Goal: Information Seeking & Learning: Learn about a topic

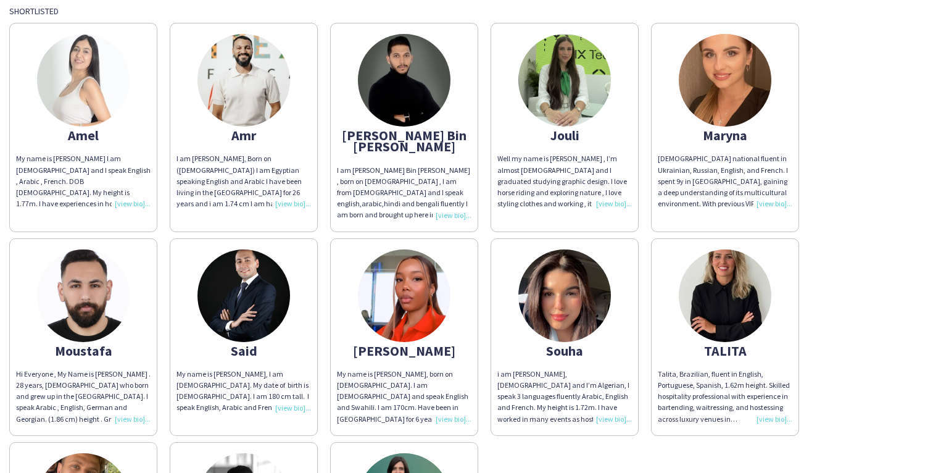
scroll to position [35, 0]
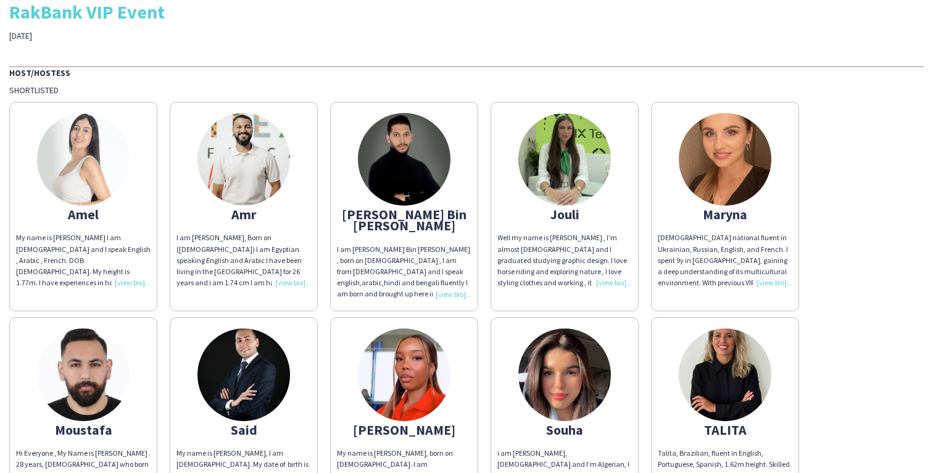
click at [604, 283] on div "Well my name is [PERSON_NAME] , I’m almost [DEMOGRAPHIC_DATA] and I graduated s…" at bounding box center [564, 260] width 134 height 56
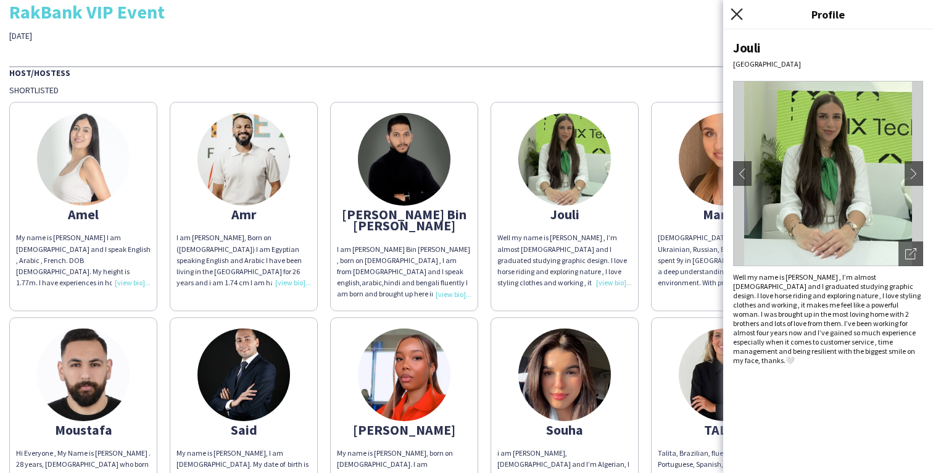
click at [734, 17] on icon at bounding box center [736, 14] width 12 height 12
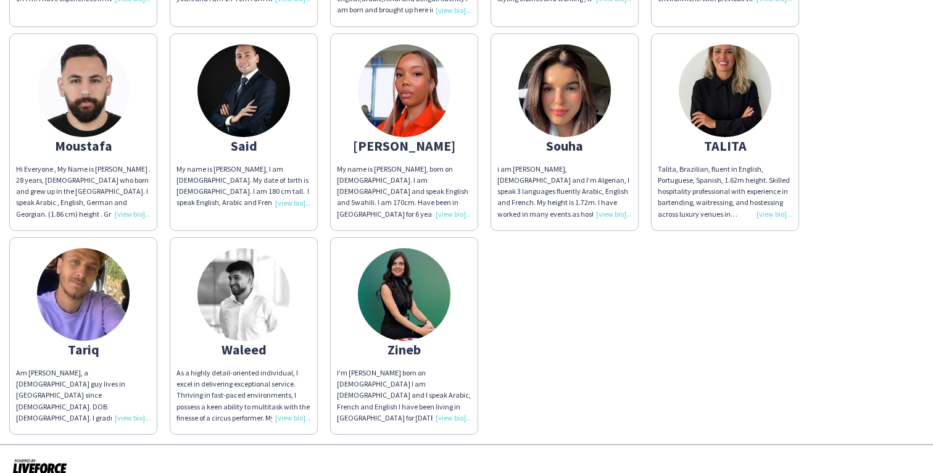
scroll to position [319, 0]
click at [287, 407] on div "As a highly detail-oriented individual, I excel in delivering exceptional servi…" at bounding box center [243, 394] width 134 height 56
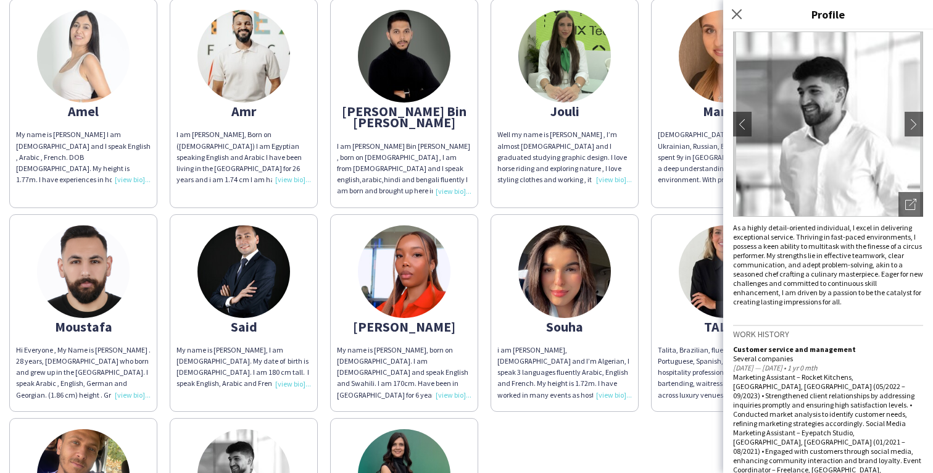
scroll to position [117, 0]
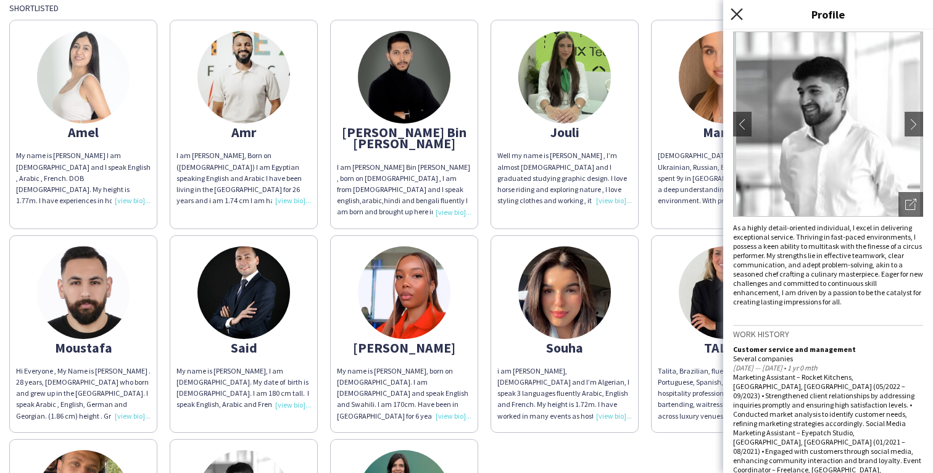
click at [738, 11] on icon at bounding box center [736, 14] width 12 height 12
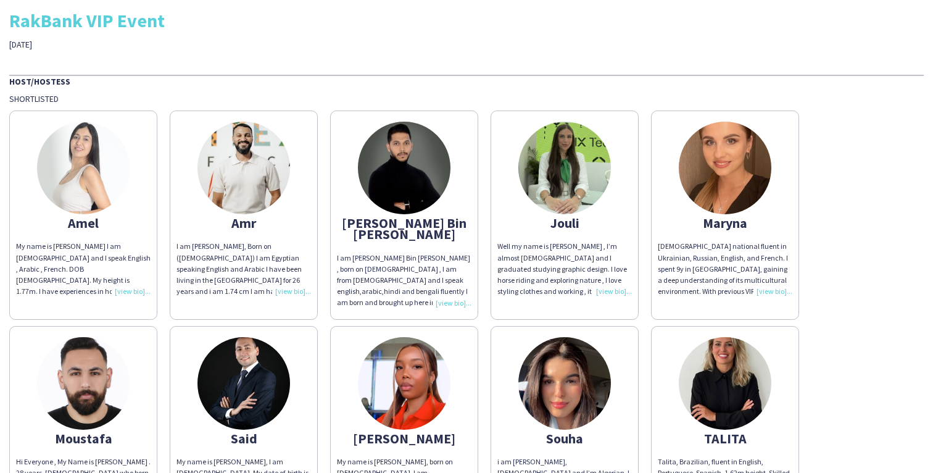
scroll to position [30, 0]
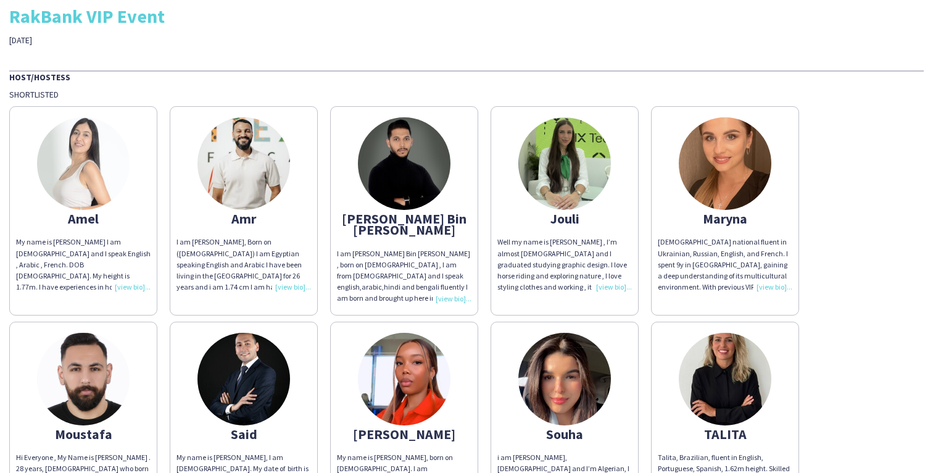
drag, startPoint x: 703, startPoint y: 217, endPoint x: 746, endPoint y: 218, distance: 43.8
click at [746, 218] on div "Maryna" at bounding box center [725, 218] width 134 height 11
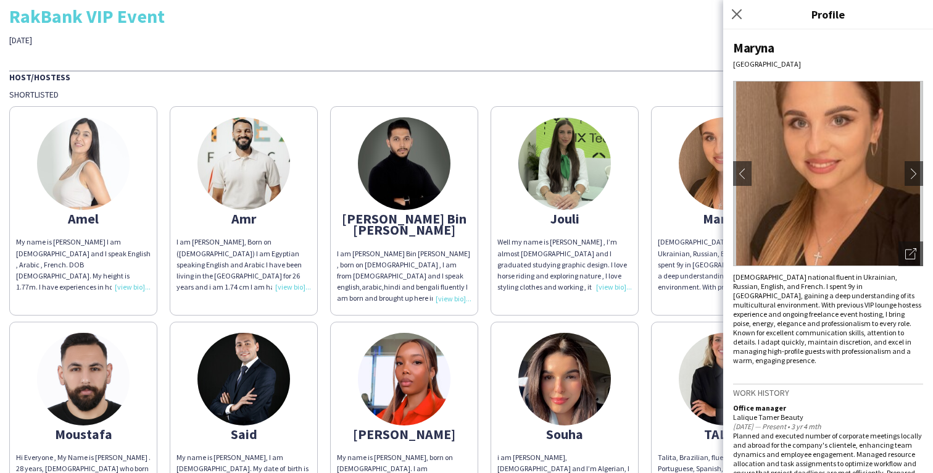
copy div "Maryna"
click at [736, 11] on icon "Close pop-in" at bounding box center [736, 14] width 12 height 12
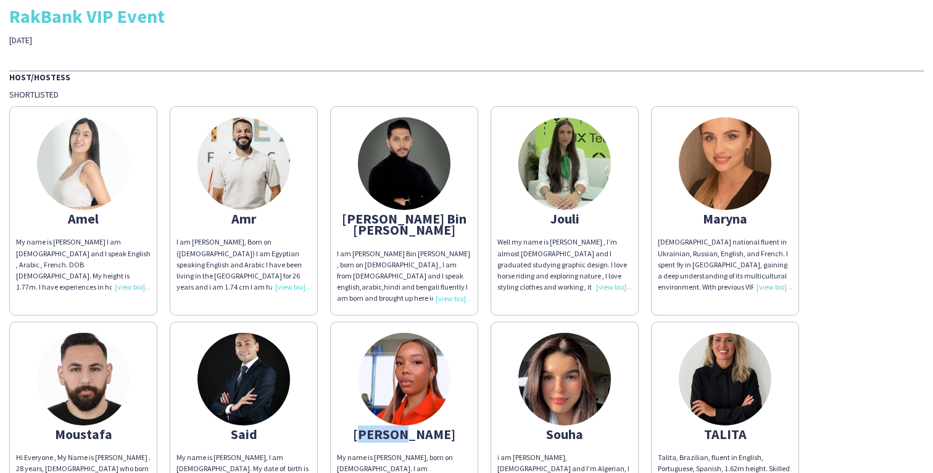
drag, startPoint x: 386, startPoint y: 422, endPoint x: 429, endPoint y: 423, distance: 43.8
click at [429, 428] on div "[PERSON_NAME]" at bounding box center [404, 433] width 134 height 11
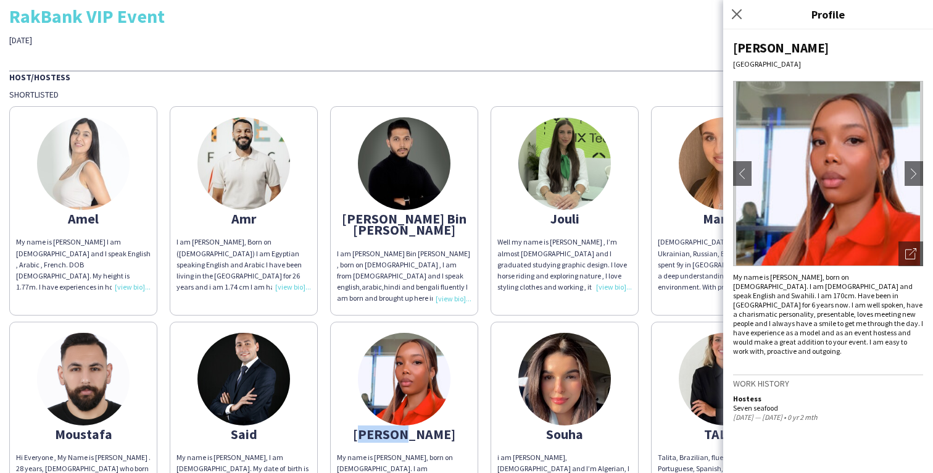
copy div "[PERSON_NAME]"
drag, startPoint x: 545, startPoint y: 421, endPoint x: 582, endPoint y: 423, distance: 36.5
click at [582, 428] on div "Souha" at bounding box center [564, 433] width 134 height 11
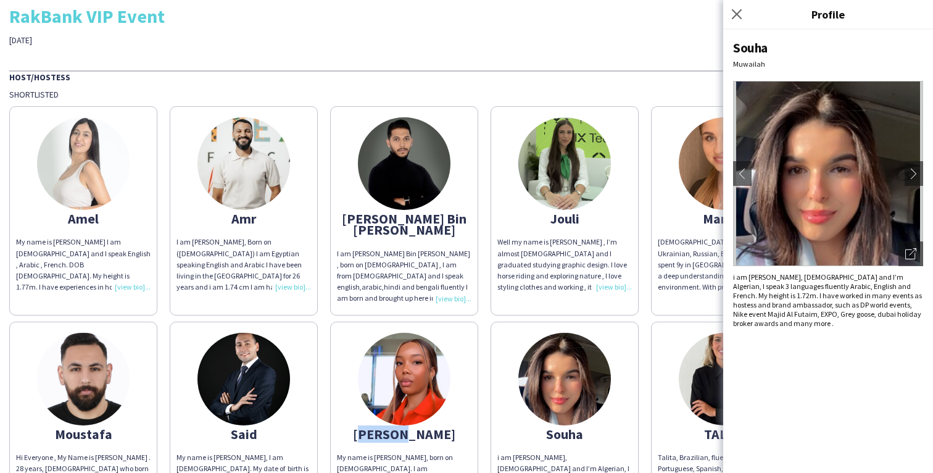
copy div "Souha"
click at [738, 13] on icon "Close pop-in" at bounding box center [736, 14] width 12 height 12
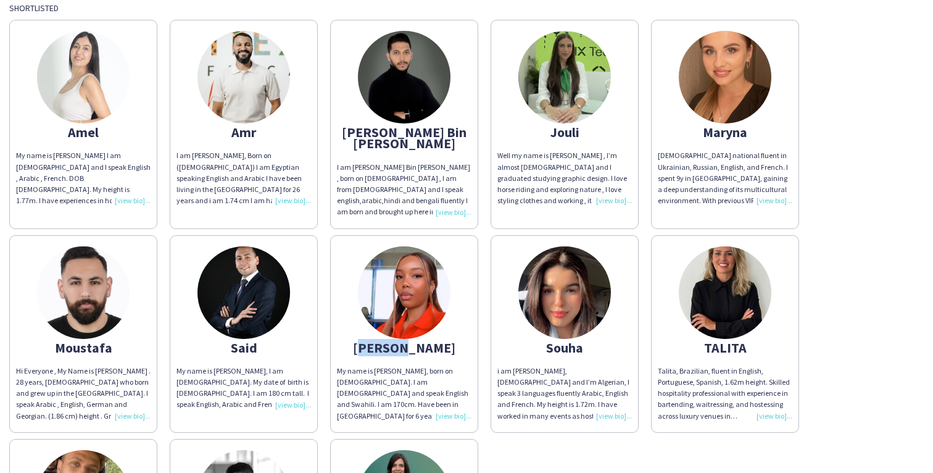
scroll to position [125, 0]
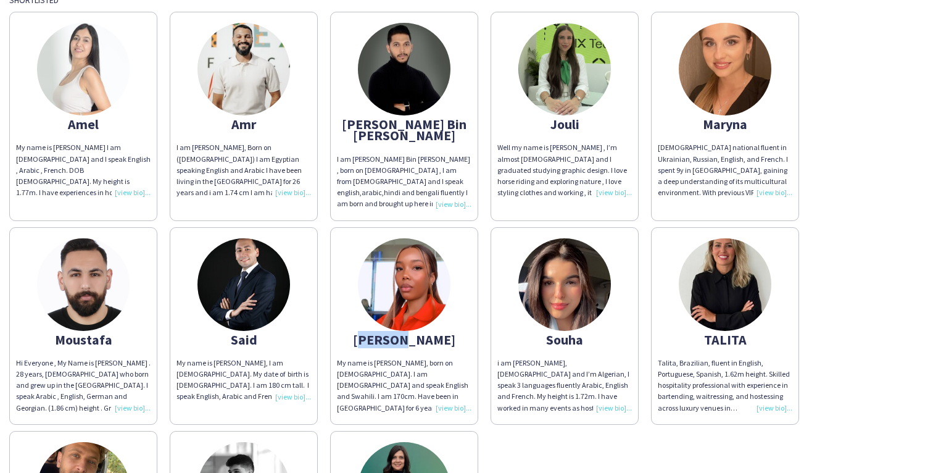
drag, startPoint x: 703, startPoint y: 324, endPoint x: 746, endPoint y: 324, distance: 43.2
click at [746, 334] on div "TALITA" at bounding box center [725, 339] width 134 height 11
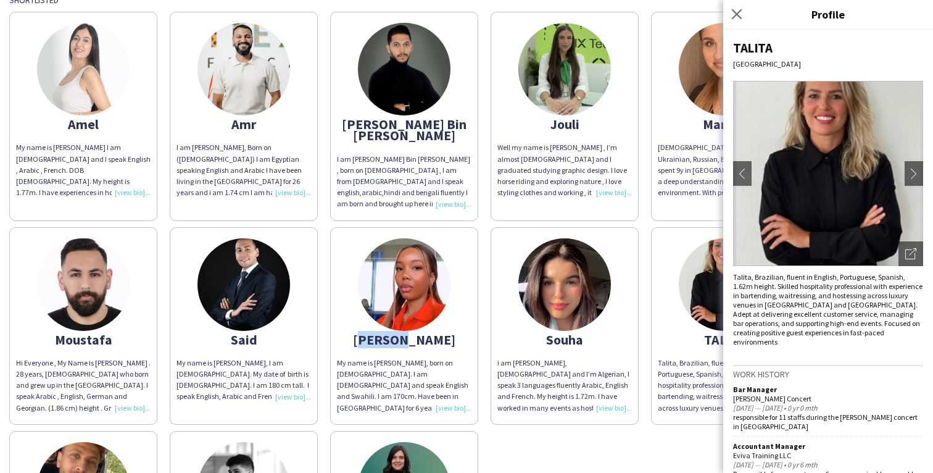
copy div "TALITA"
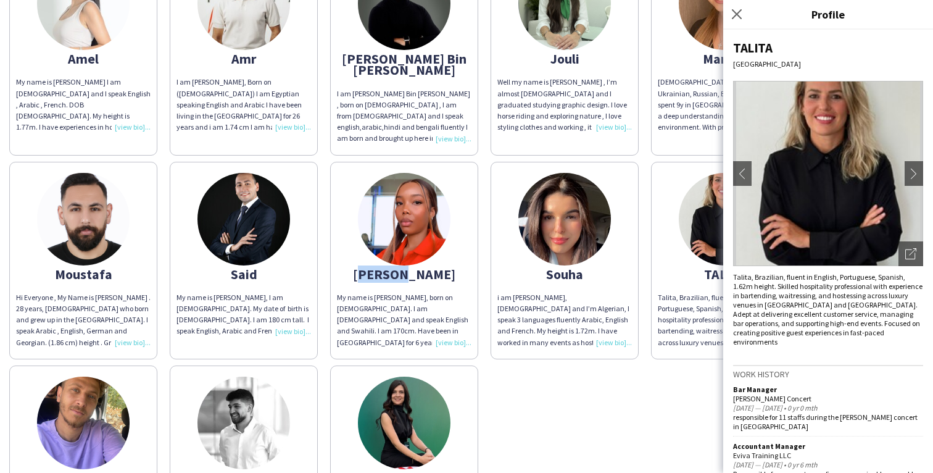
scroll to position [191, 0]
click at [733, 16] on icon at bounding box center [736, 14] width 12 height 12
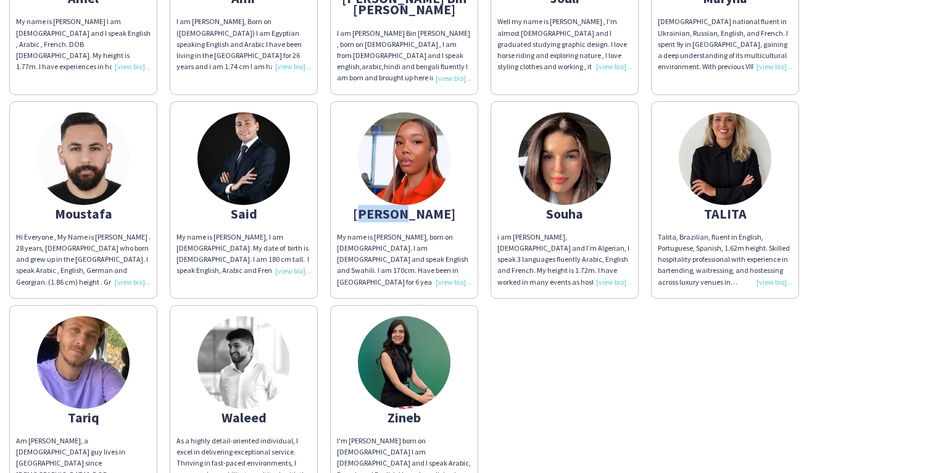
scroll to position [252, 0]
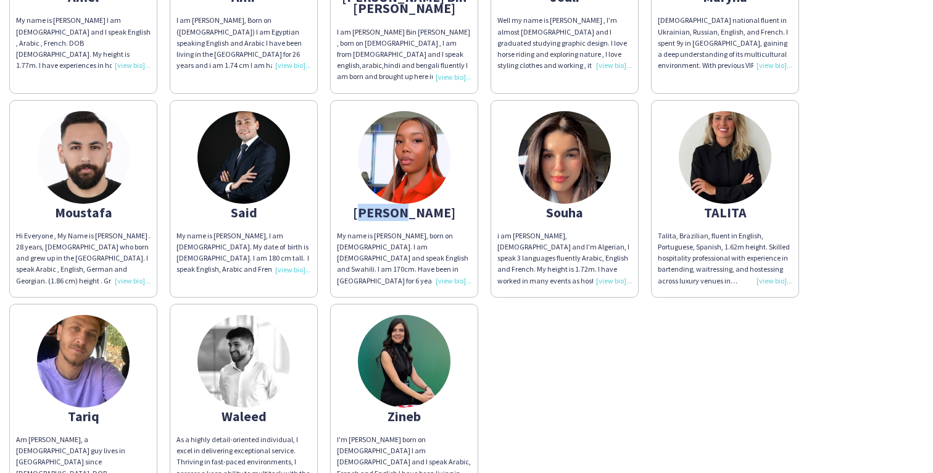
click at [409, 349] on img at bounding box center [404, 361] width 93 height 93
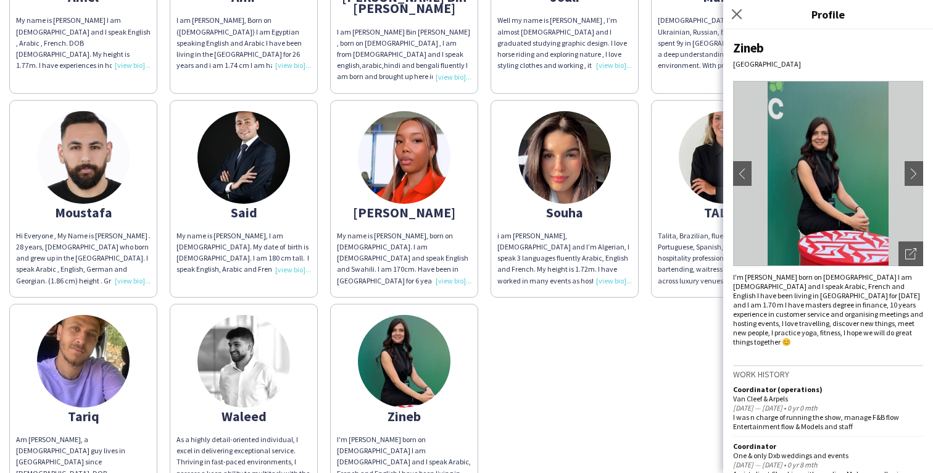
click at [508, 342] on div "Amel My name is Amel F. I am Tunisian and I speak English , Arabic , French. DO…" at bounding box center [466, 189] width 914 height 622
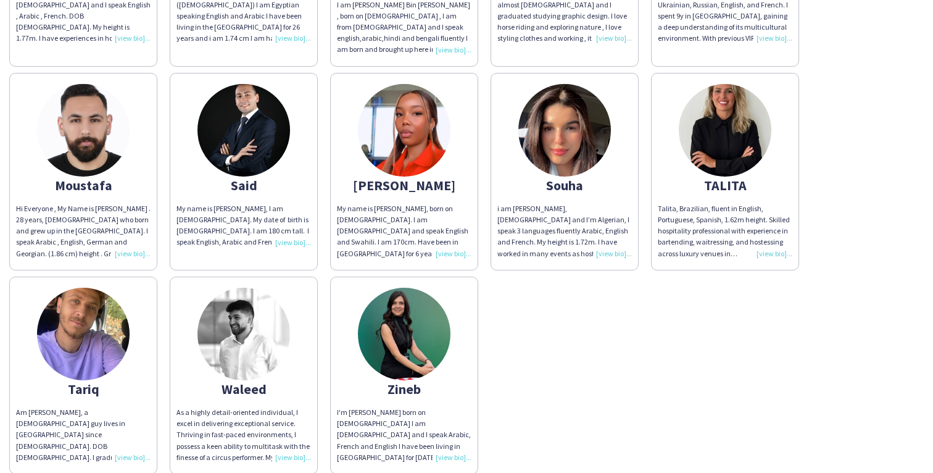
scroll to position [287, 0]
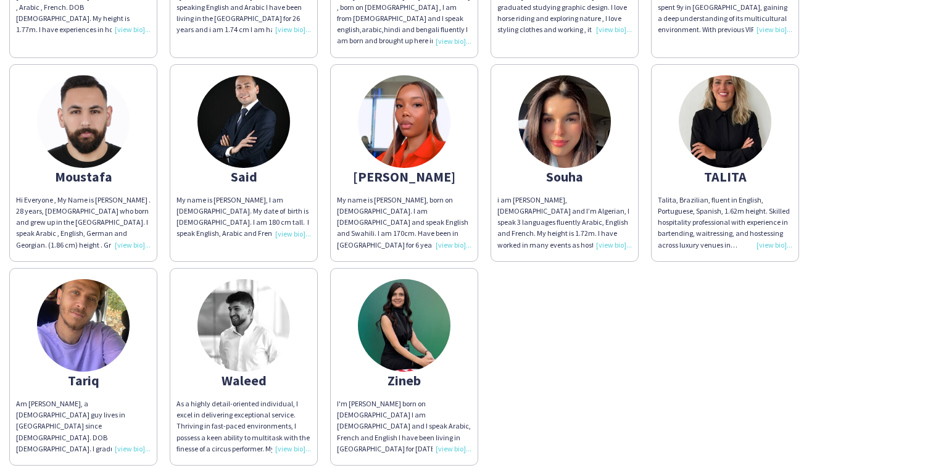
drag, startPoint x: 386, startPoint y: 368, endPoint x: 419, endPoint y: 369, distance: 32.7
click at [419, 374] on div "Zineb" at bounding box center [404, 379] width 134 height 11
copy div "Zineb"
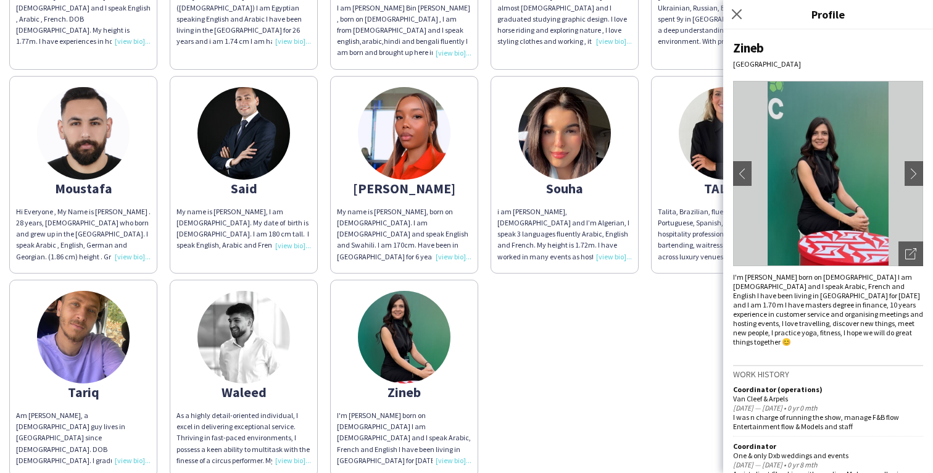
scroll to position [276, 0]
drag, startPoint x: 220, startPoint y: 376, endPoint x: 268, endPoint y: 376, distance: 48.1
click at [268, 386] on div "Waleed" at bounding box center [243, 391] width 134 height 11
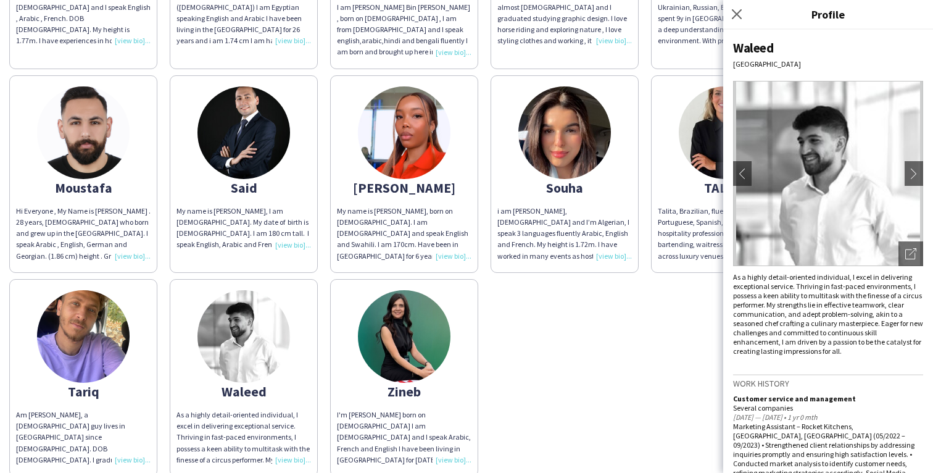
copy div "Waleed"
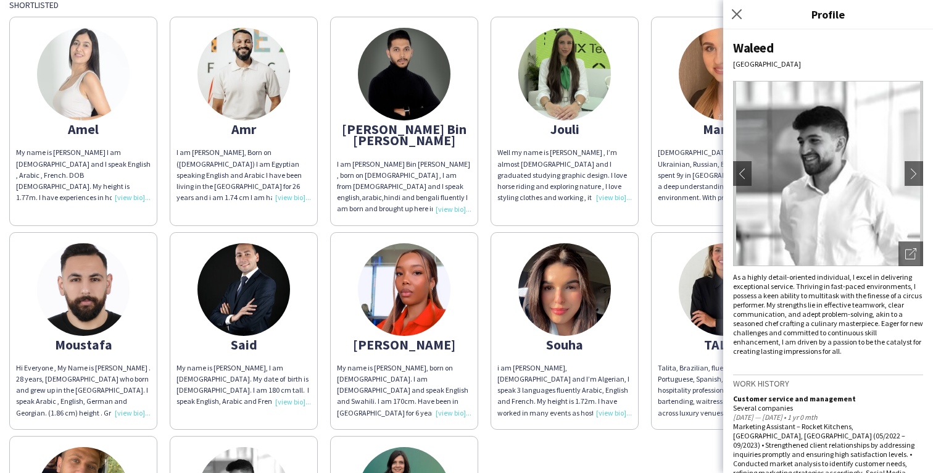
scroll to position [112, 0]
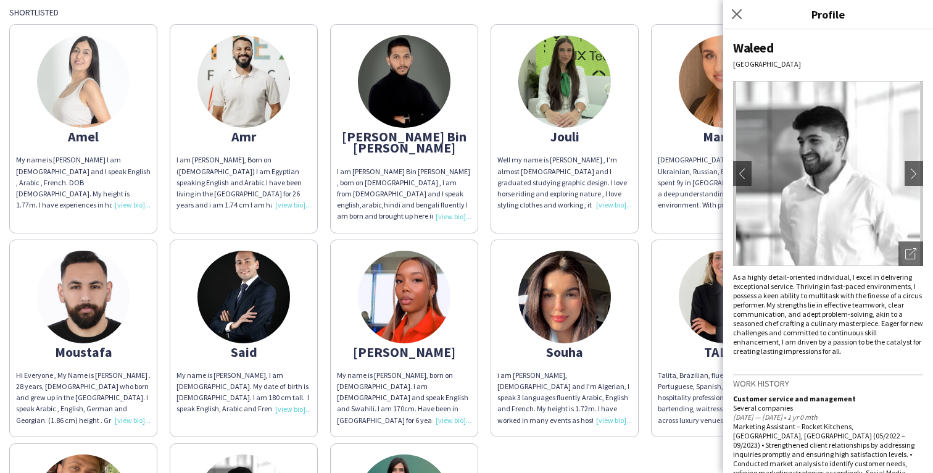
drag, startPoint x: 66, startPoint y: 134, endPoint x: 101, endPoint y: 136, distance: 35.2
click at [101, 136] on div "Amel" at bounding box center [83, 136] width 134 height 11
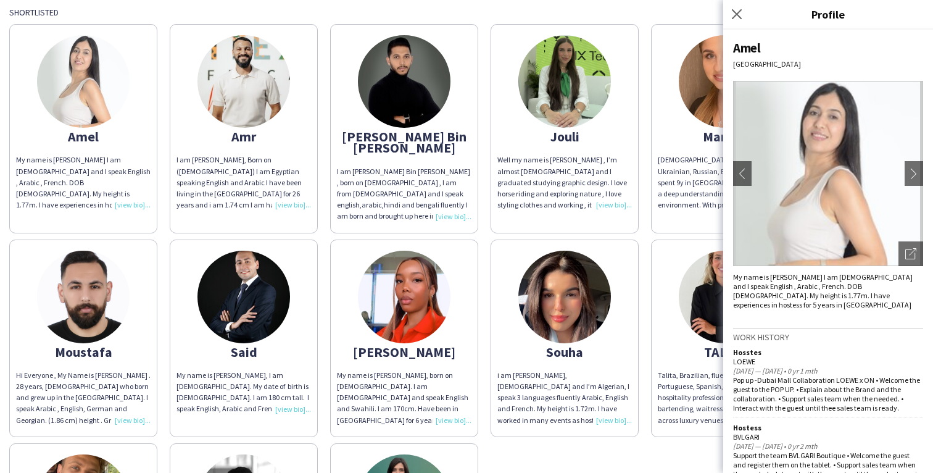
copy div "Amel"
click at [556, 112] on img at bounding box center [564, 81] width 93 height 93
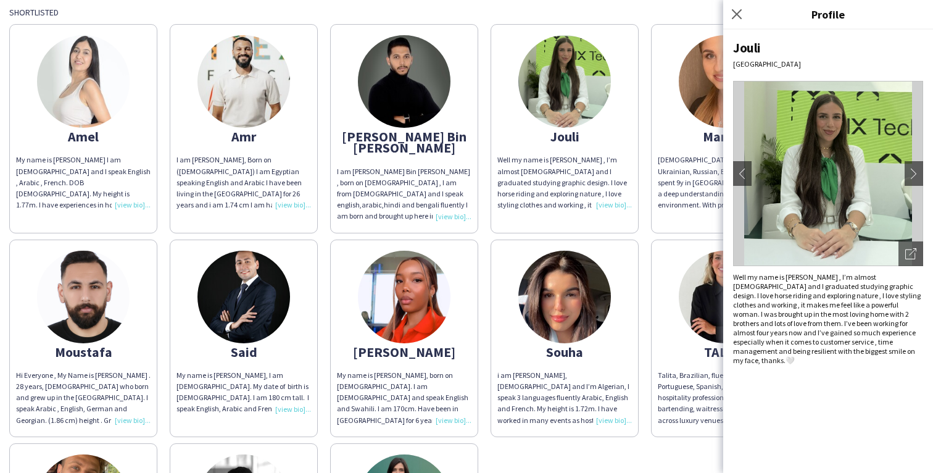
click at [46, 145] on app-share-pages-crew-card "Amel My name is Amel F. I am Tunisian and I speak English , Arabic , French. DO…" at bounding box center [83, 128] width 148 height 209
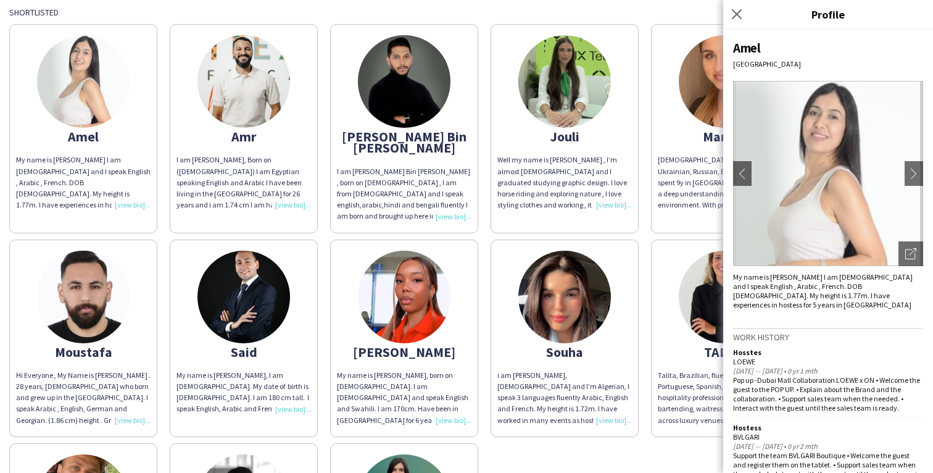
drag, startPoint x: 67, startPoint y: 137, endPoint x: 99, endPoint y: 137, distance: 32.7
click at [99, 137] on div "Amel" at bounding box center [83, 136] width 134 height 11
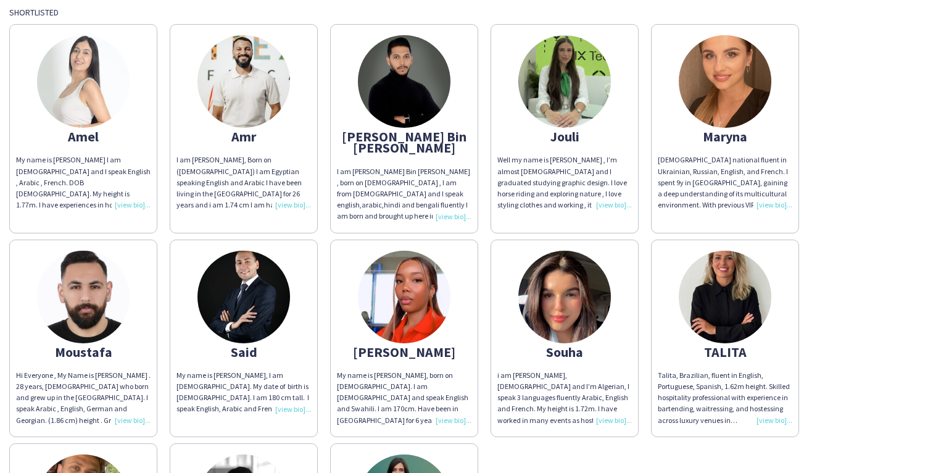
copy div "Amel"
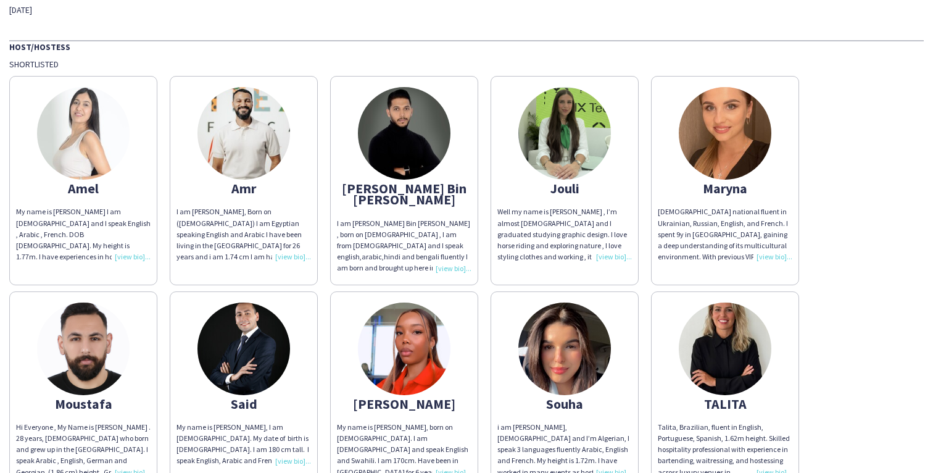
scroll to position [0, 0]
